Goal: Information Seeking & Learning: Understand process/instructions

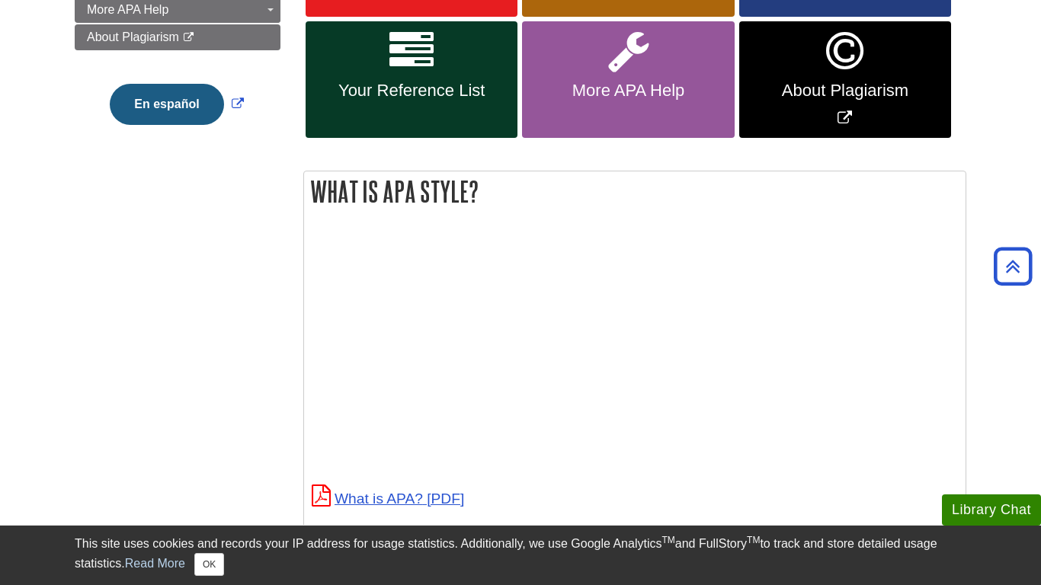
click at [207, 383] on div "Menu APA Home APA Home What is APA Style? Format Your Paper Commonly Used Sourc…" at bounding box center [520, 498] width 915 height 1379
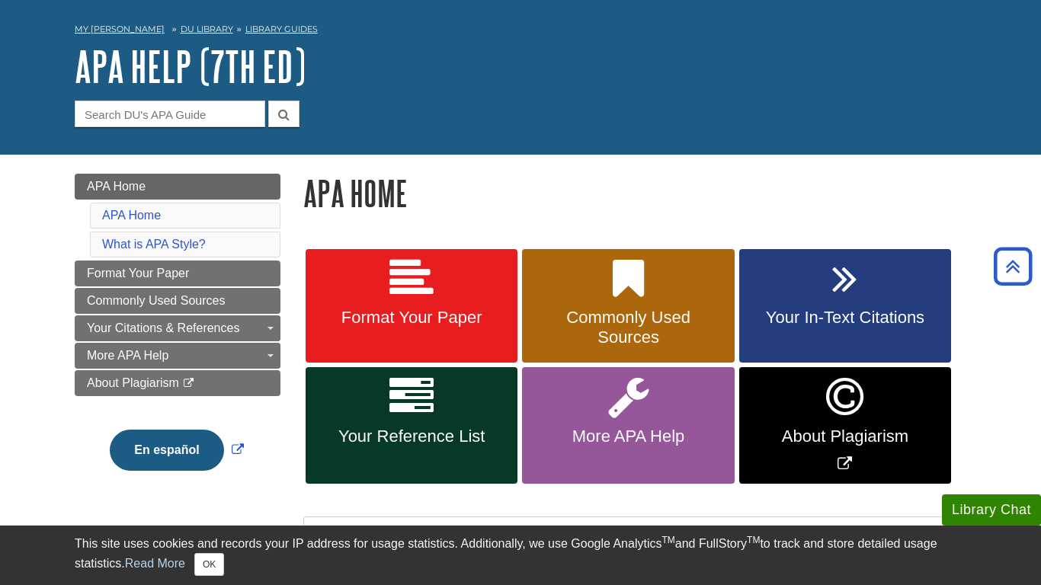
scroll to position [56, 0]
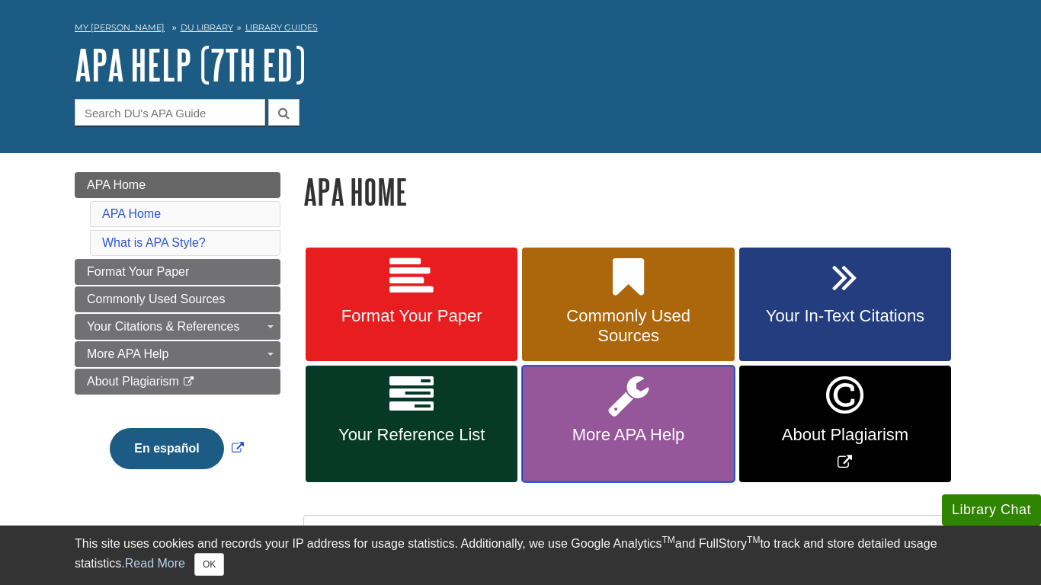
click at [580, 431] on link "More APA Help" at bounding box center [628, 424] width 212 height 117
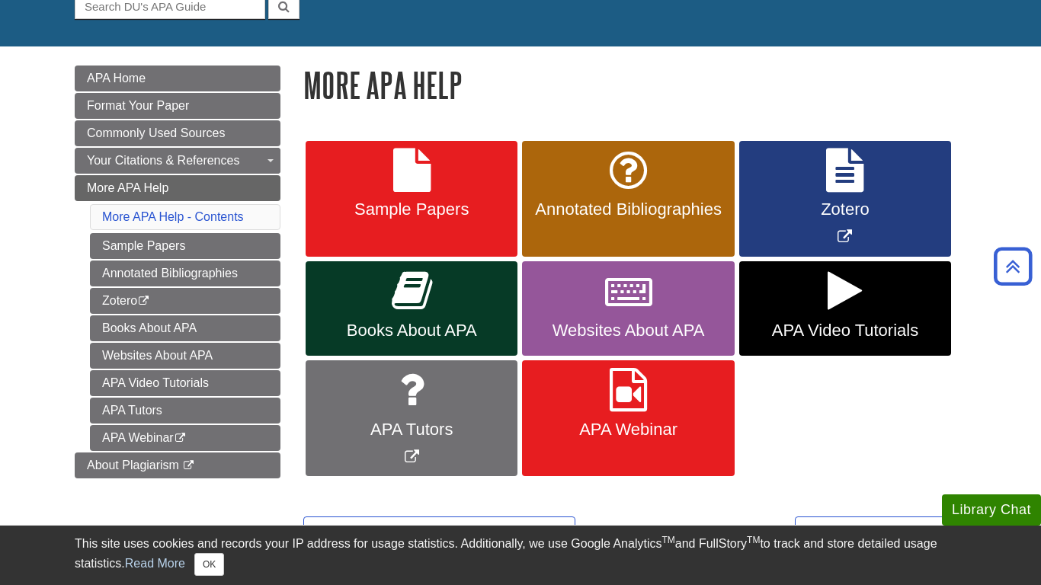
scroll to position [163, 0]
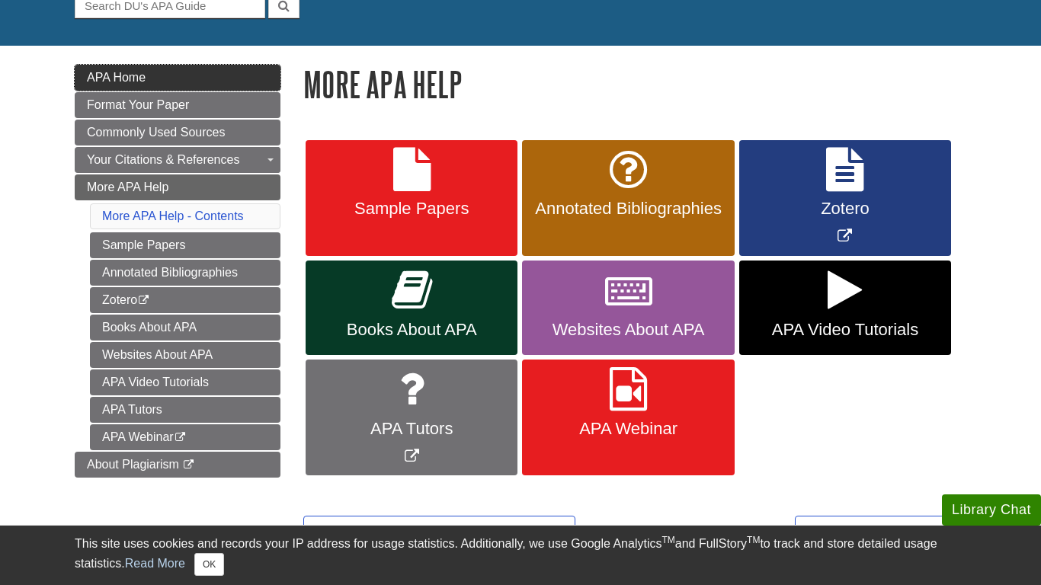
click at [216, 72] on link "APA Home" at bounding box center [178, 78] width 206 height 26
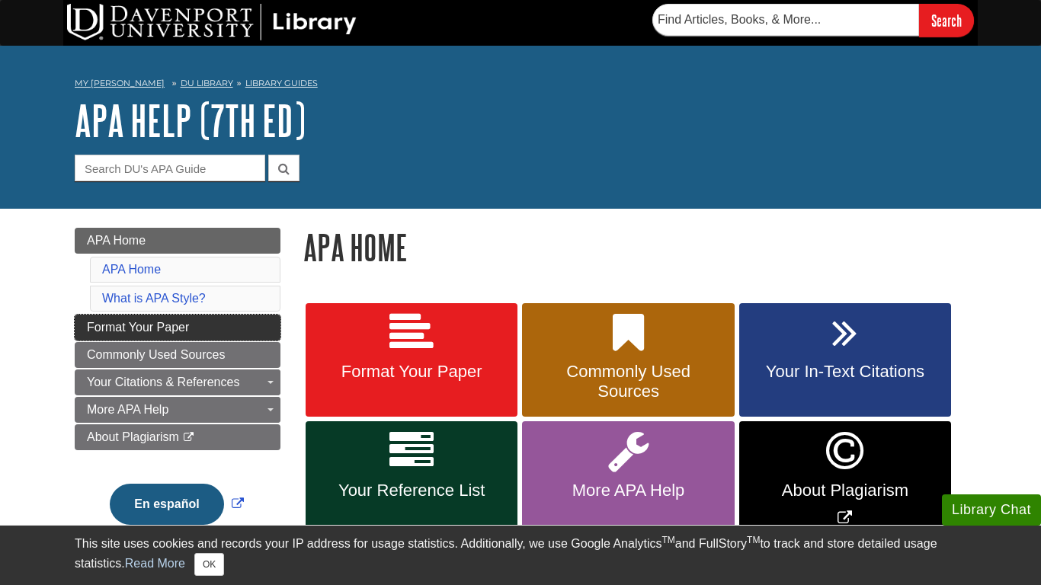
click at [143, 322] on span "Format Your Paper" at bounding box center [138, 327] width 102 height 13
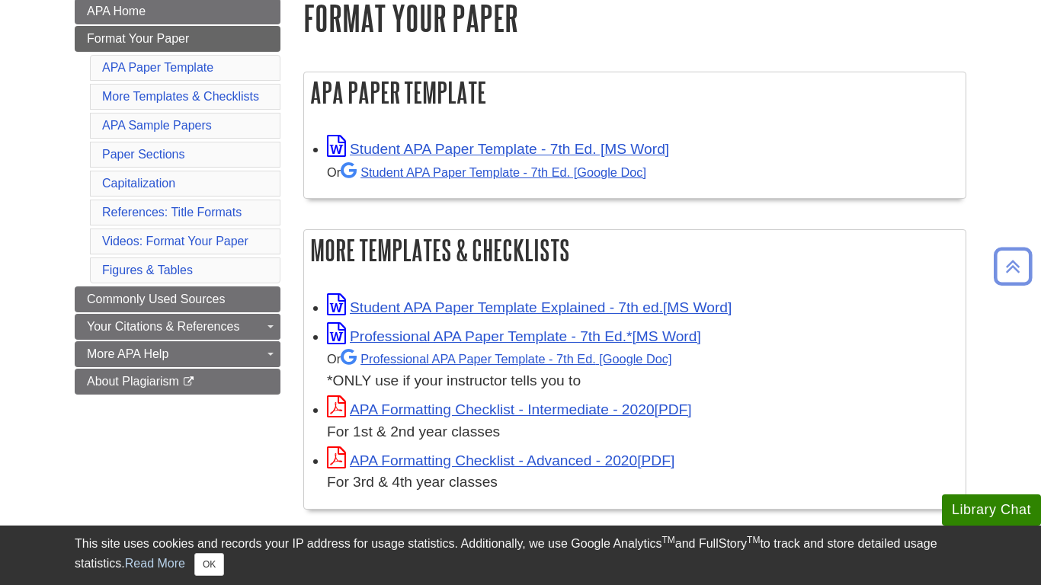
scroll to position [232, 0]
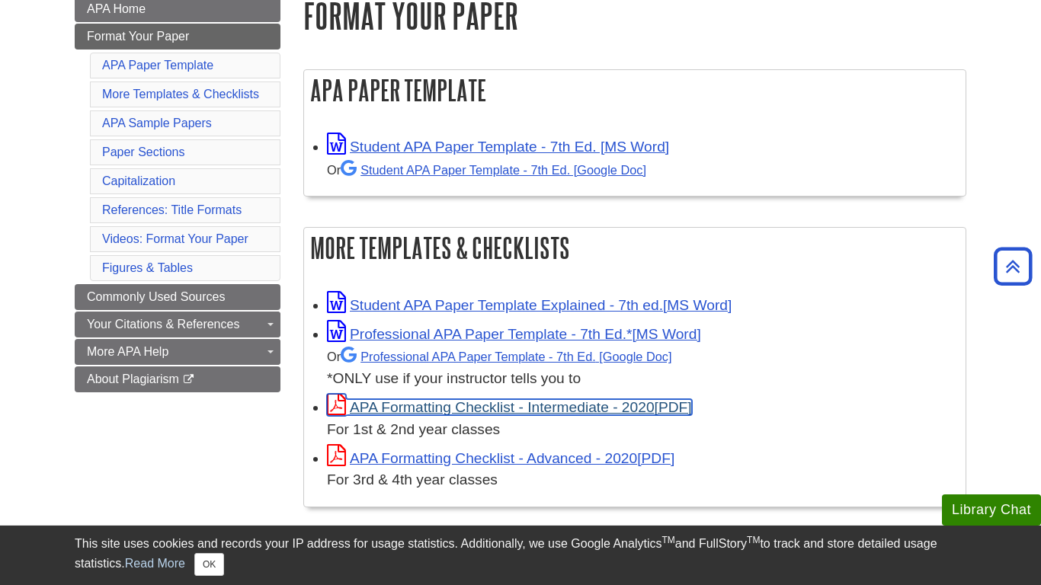
click at [447, 410] on link "APA Formatting Checklist - Intermediate - 2020" at bounding box center [509, 407] width 365 height 16
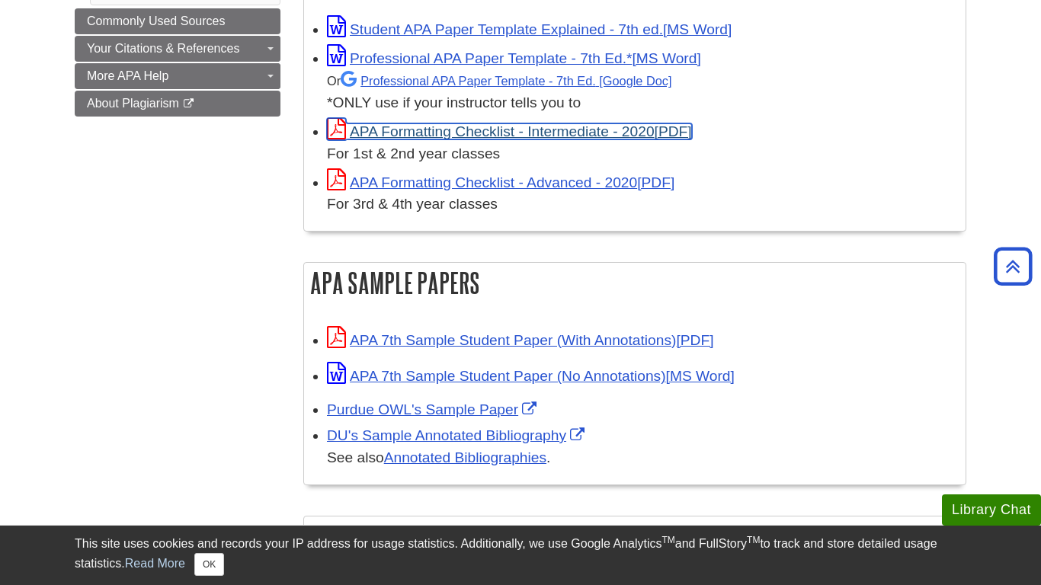
scroll to position [531, 0]
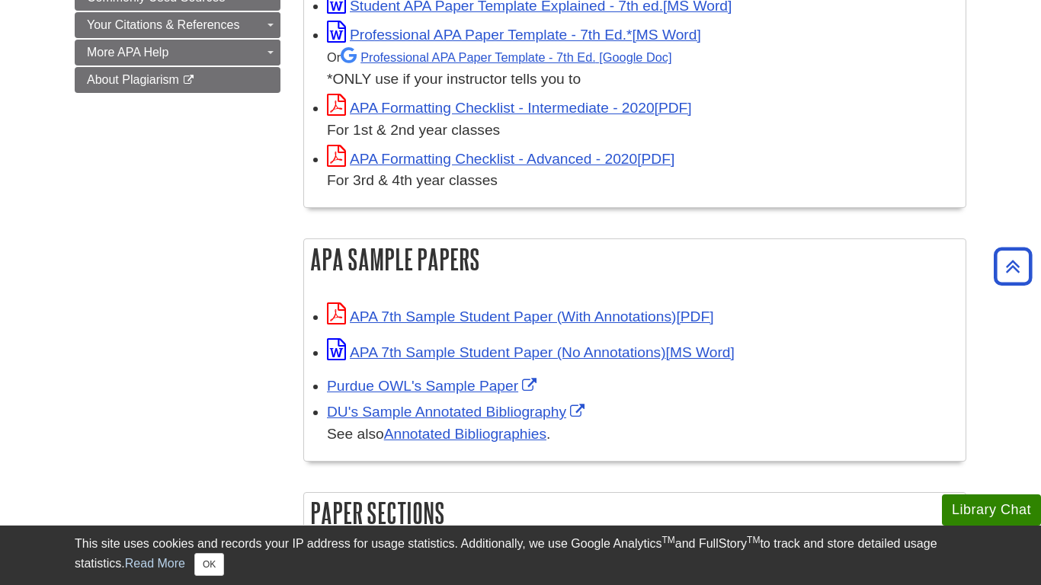
click at [658, 376] on div "Purdue OWL's Sample Paper" at bounding box center [642, 387] width 631 height 22
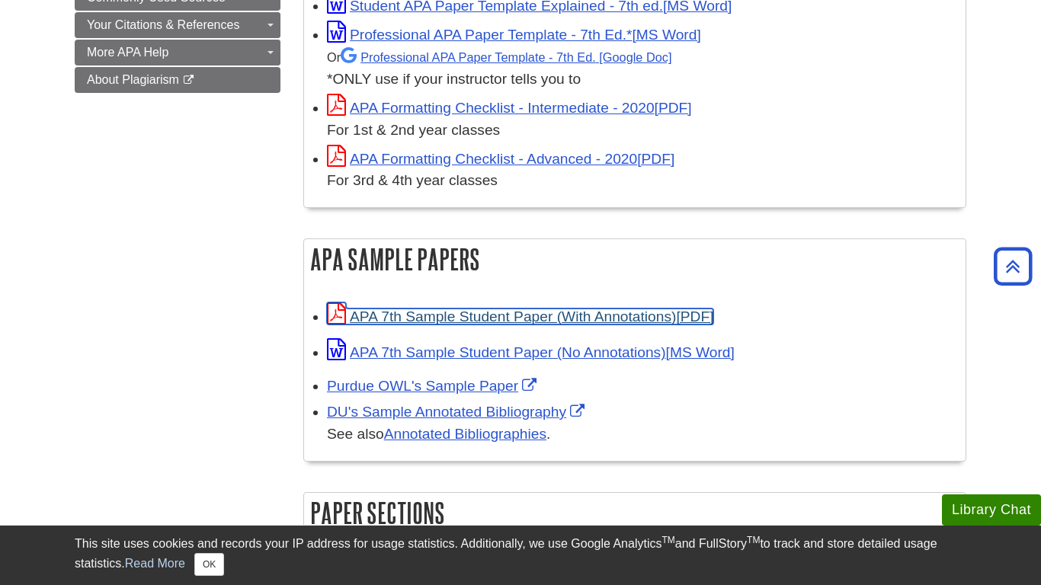
click at [611, 313] on link "APA 7th Sample Student Paper (With Annotations)" at bounding box center [520, 317] width 386 height 16
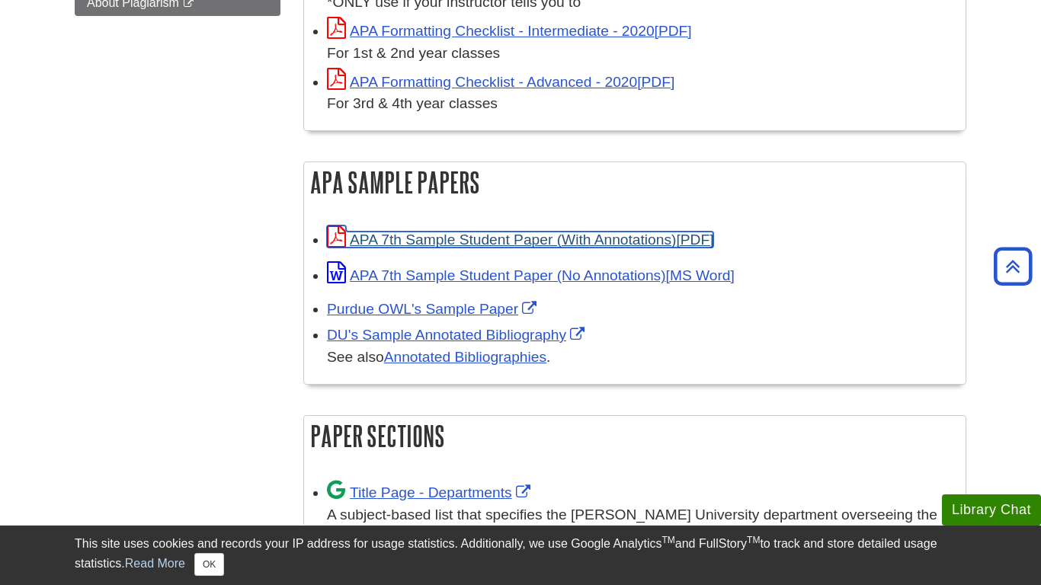
scroll to position [0, 0]
